Goal: Task Accomplishment & Management: Use online tool/utility

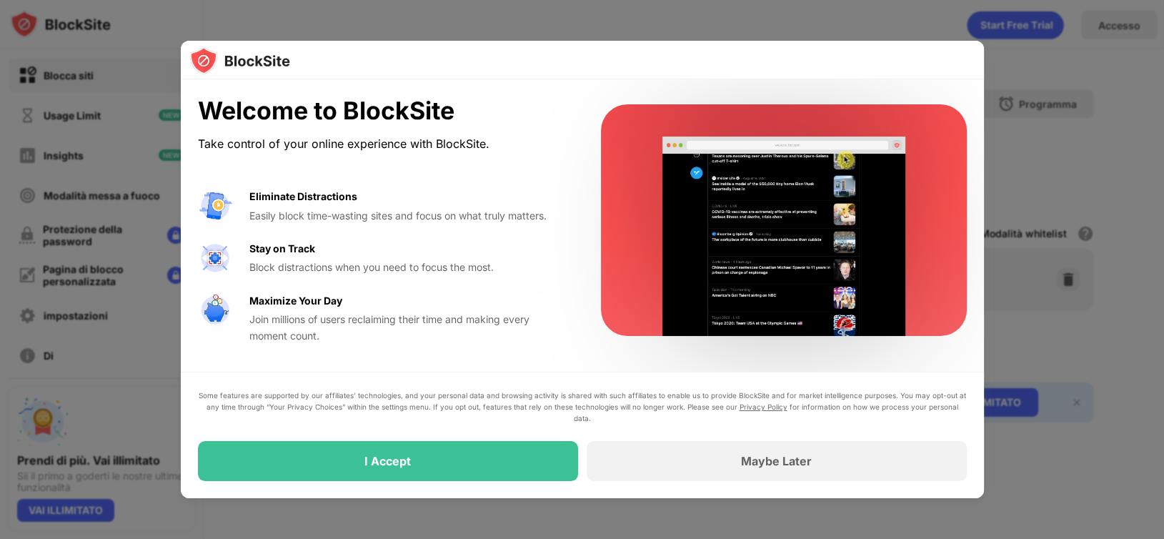
click at [540, 29] on div at bounding box center [582, 269] width 1164 height 539
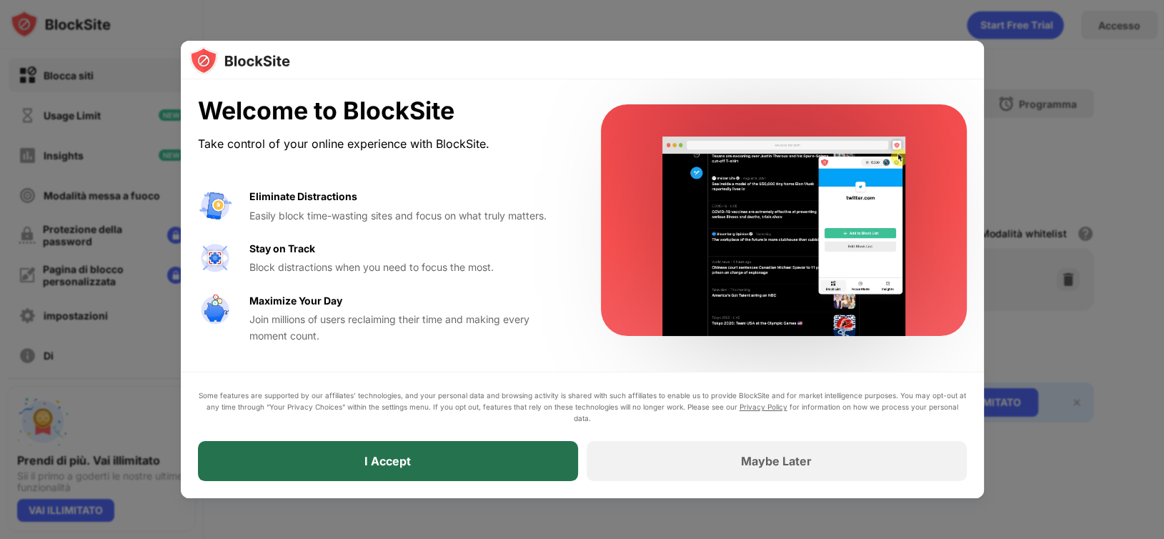
click at [434, 453] on div "I Accept" at bounding box center [388, 461] width 380 height 40
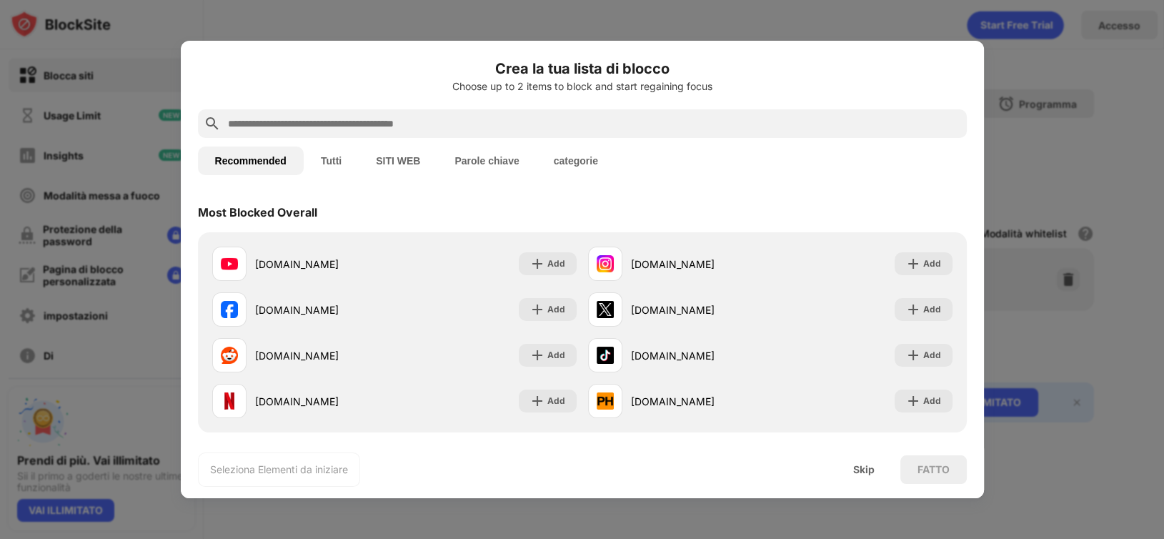
drag, startPoint x: 734, startPoint y: 64, endPoint x: 805, endPoint y: 63, distance: 71.5
click at [805, 63] on h6 "Crea la tua lista di blocco" at bounding box center [582, 68] width 769 height 21
click at [301, 122] on input "text" at bounding box center [593, 123] width 734 height 17
click at [364, 120] on input "text" at bounding box center [593, 123] width 734 height 17
paste input "**********"
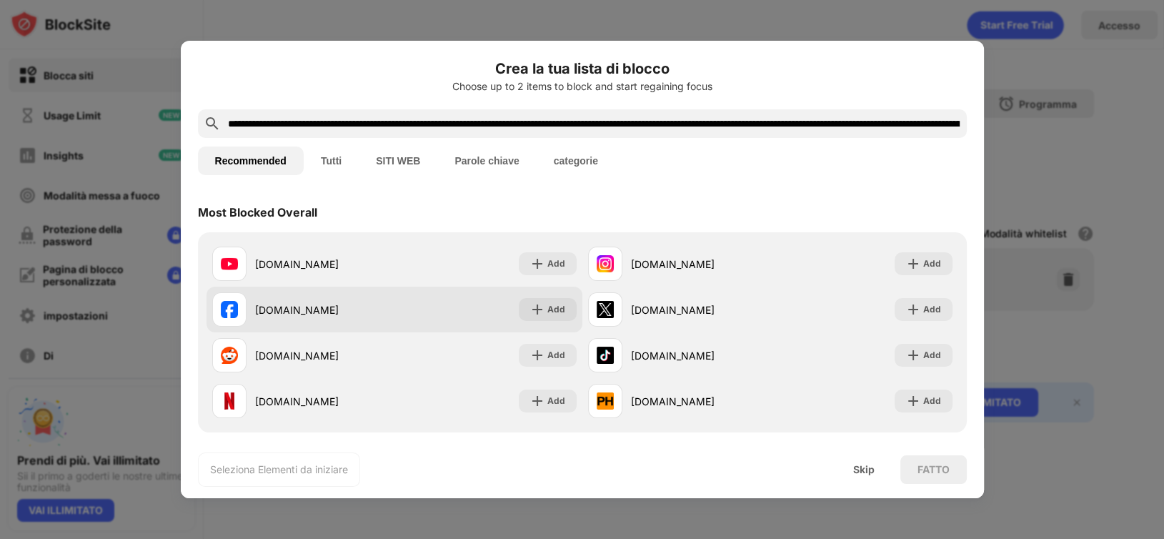
scroll to position [0, 6783]
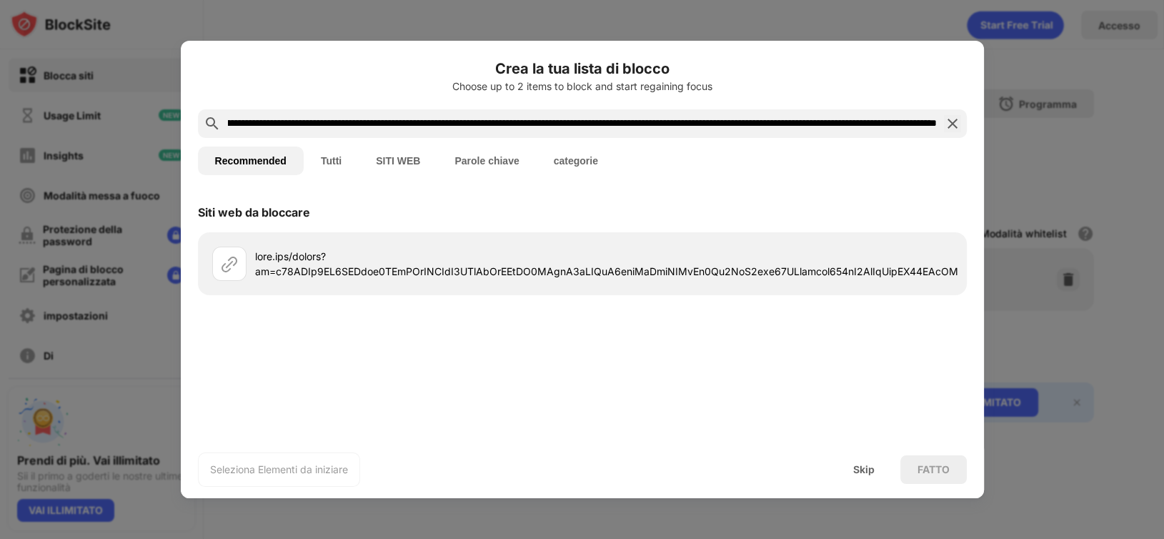
type input "**********"
click at [925, 317] on div "Siti web da bloccare Add" at bounding box center [582, 313] width 803 height 243
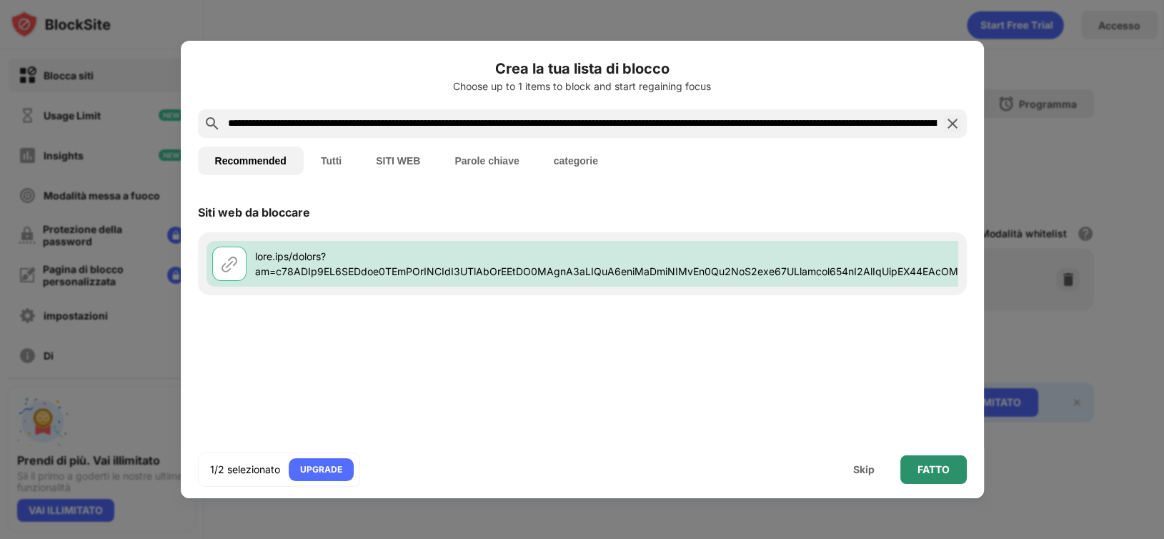
click at [943, 470] on div "FATTO" at bounding box center [933, 469] width 32 height 11
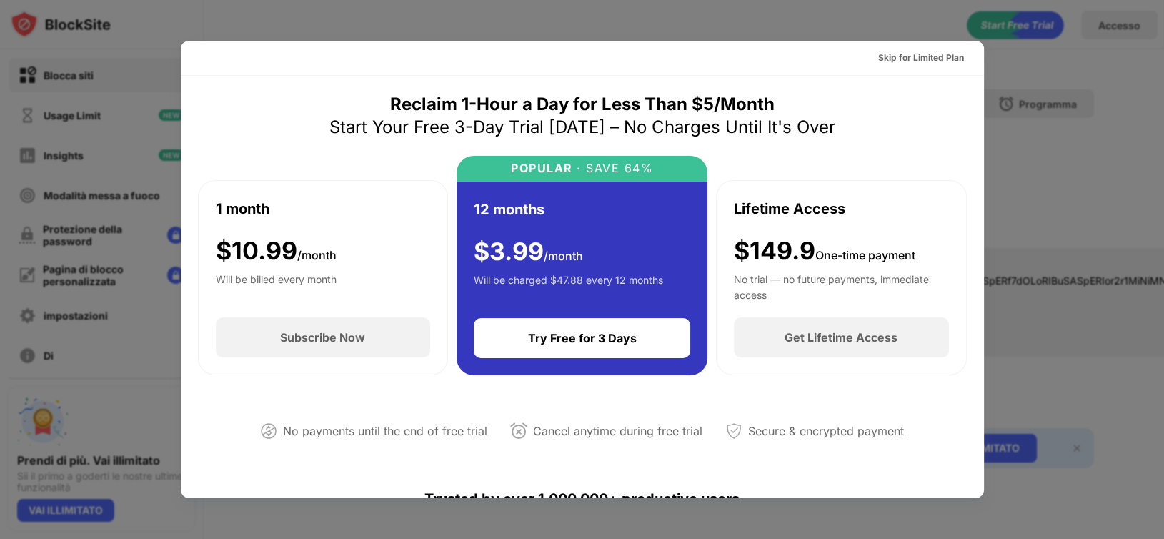
click at [517, 30] on div at bounding box center [582, 269] width 1164 height 539
click at [774, 14] on div at bounding box center [582, 269] width 1164 height 539
click at [1035, 18] on div at bounding box center [582, 269] width 1164 height 539
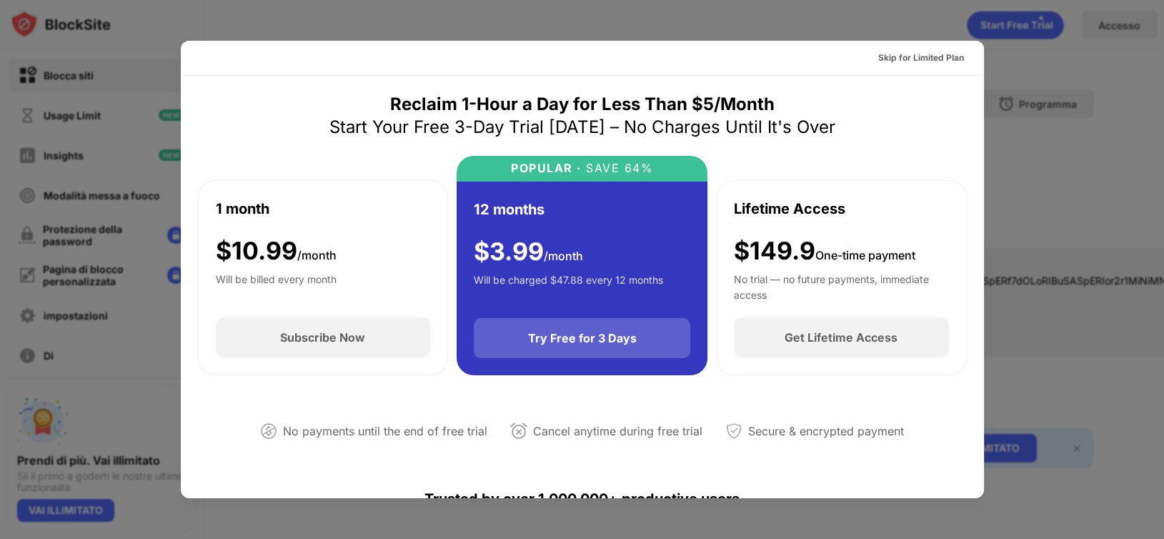
click at [597, 337] on div "Try Free for 3 Days" at bounding box center [582, 338] width 109 height 14
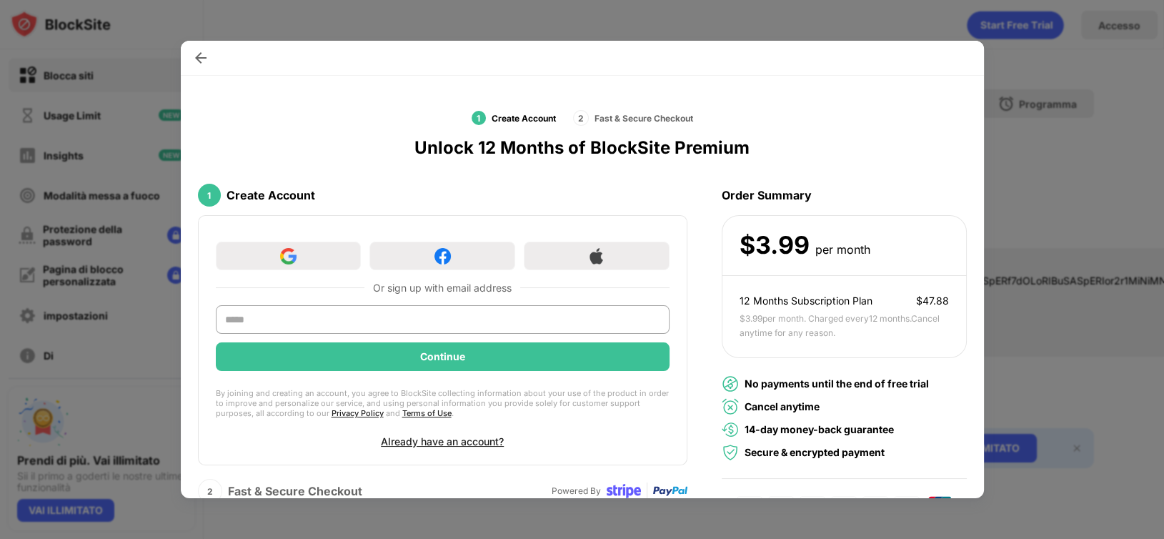
click at [196, 54] on img at bounding box center [201, 58] width 14 height 14
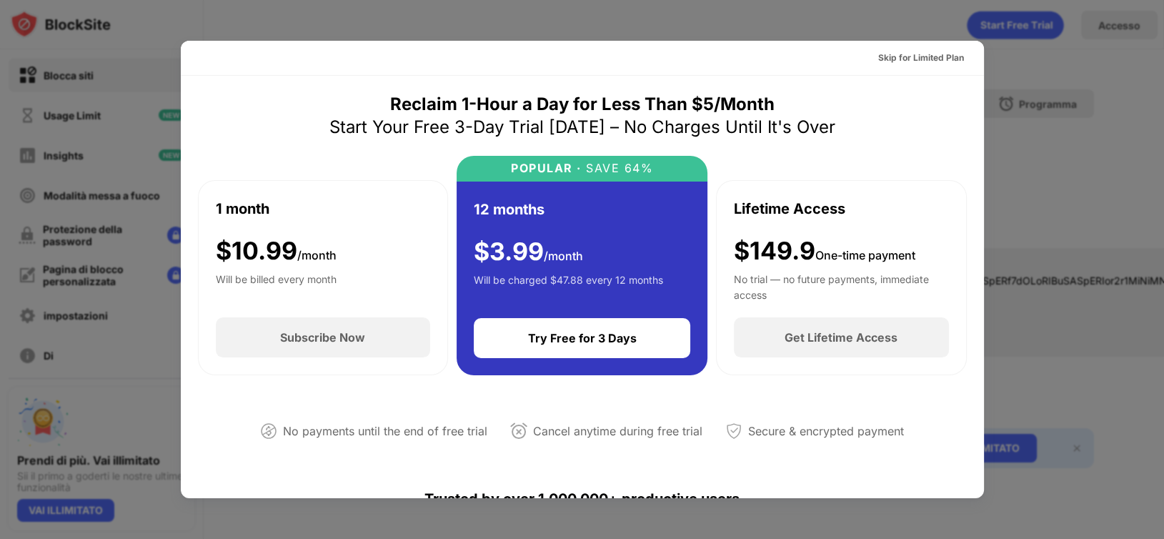
click at [997, 91] on div at bounding box center [582, 269] width 1164 height 539
